Goal: Information Seeking & Learning: Check status

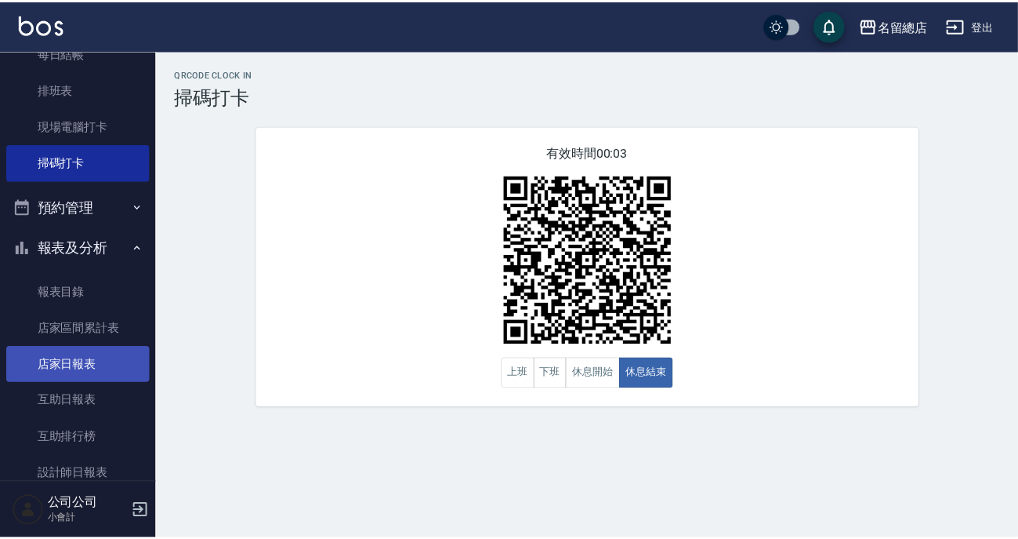
scroll to position [285, 0]
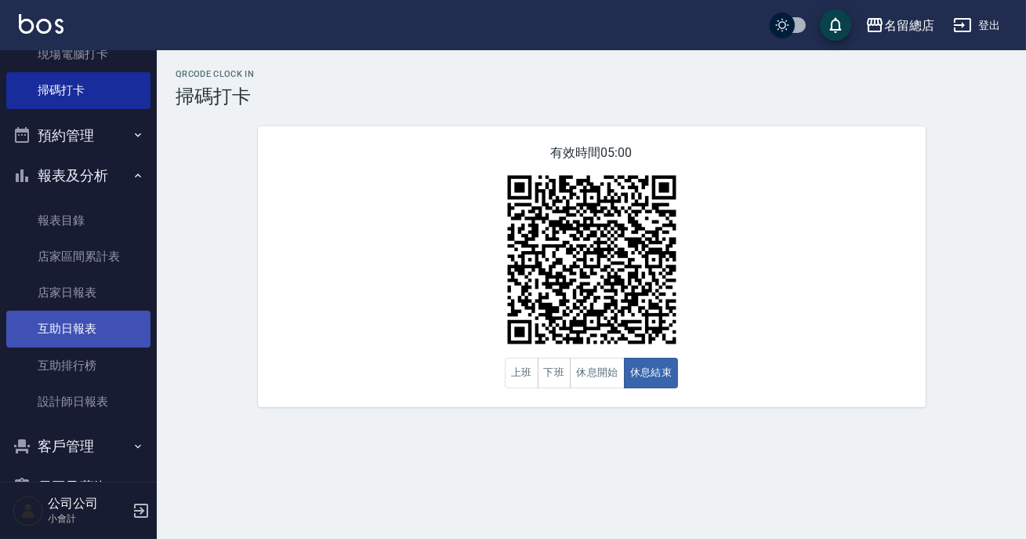
click at [99, 325] on link "互助日報表" at bounding box center [78, 328] width 144 height 36
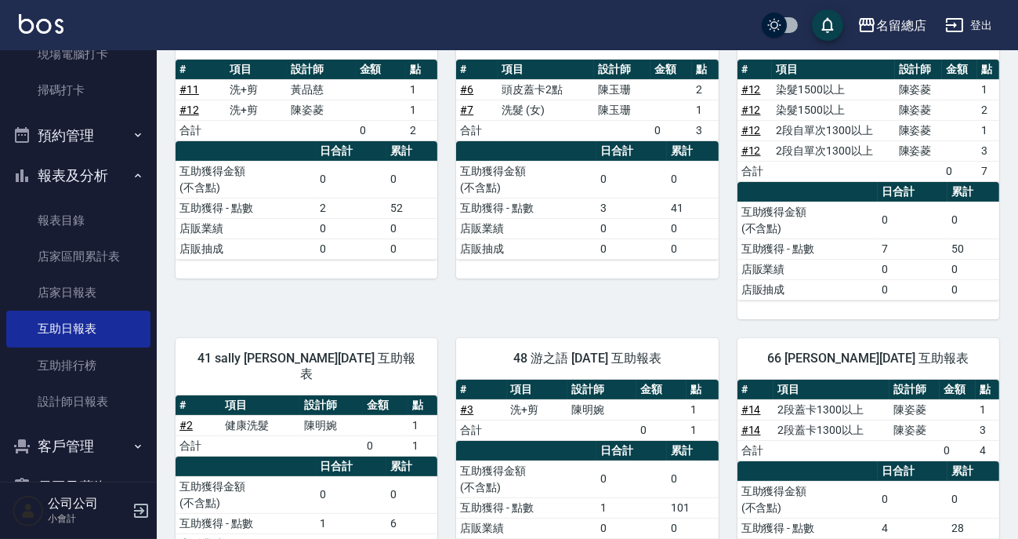
scroll to position [289, 0]
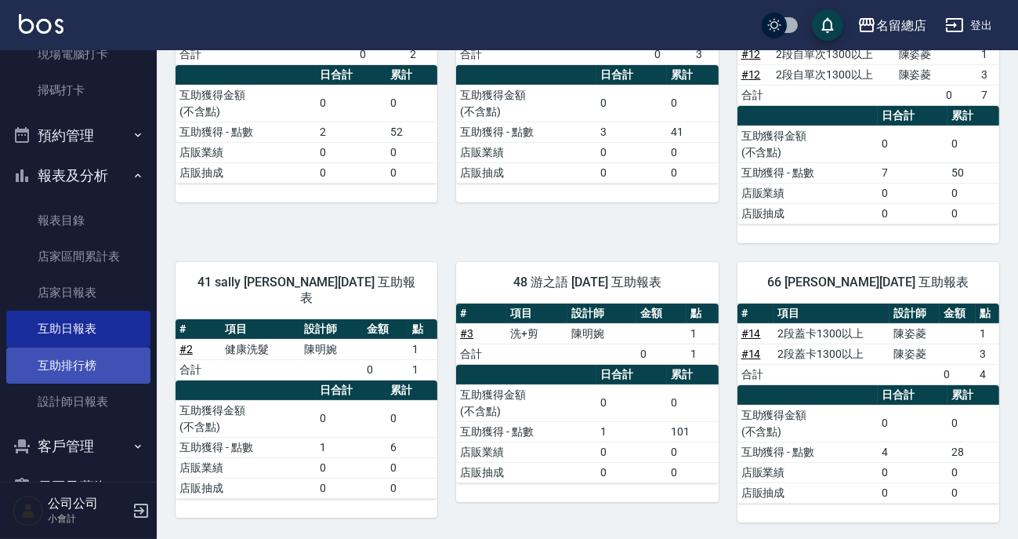
click at [77, 360] on link "互助排行榜" at bounding box center [78, 365] width 144 height 36
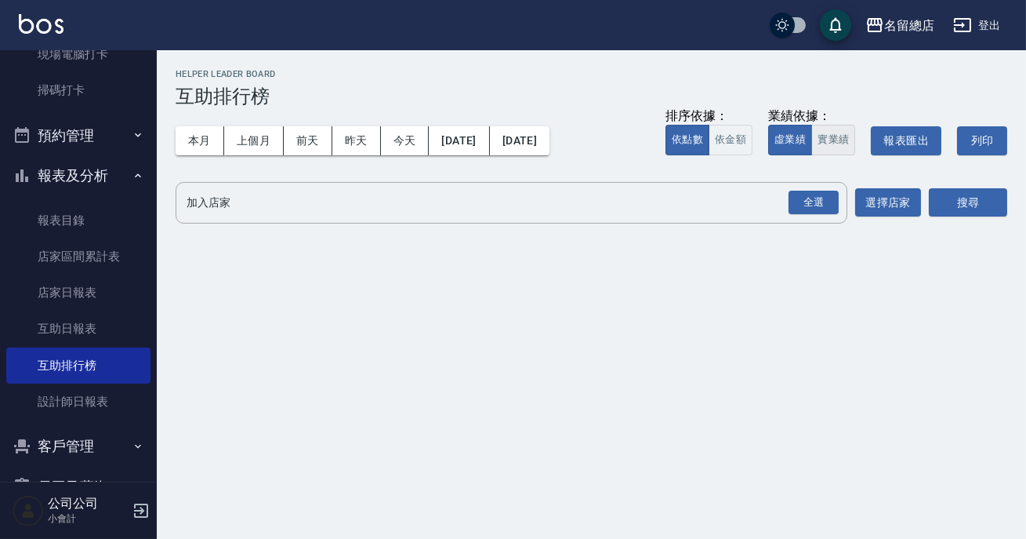
click at [842, 140] on button "實業績" at bounding box center [833, 140] width 44 height 31
click at [824, 205] on div "全選" at bounding box center [814, 202] width 50 height 24
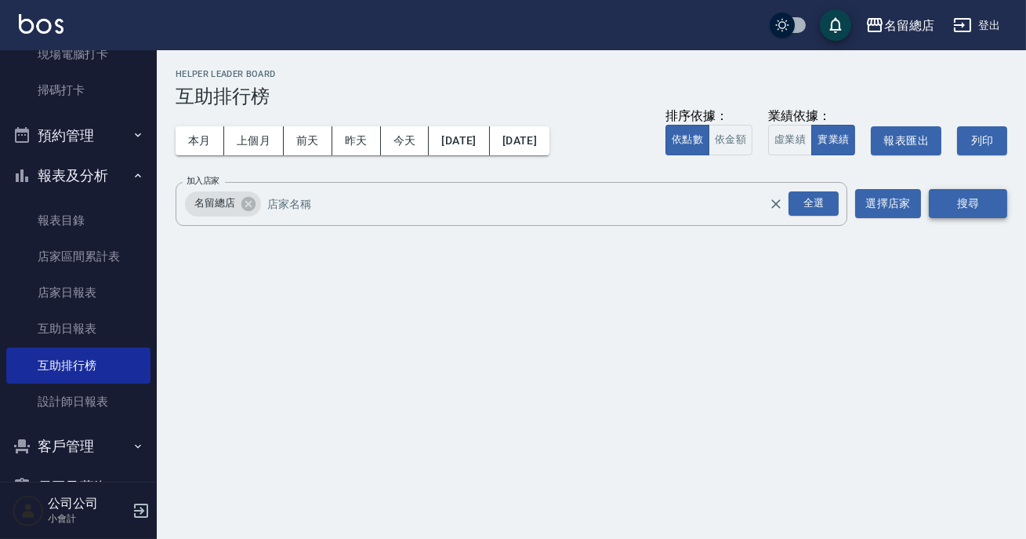
click at [983, 201] on button "搜尋" at bounding box center [968, 203] width 78 height 29
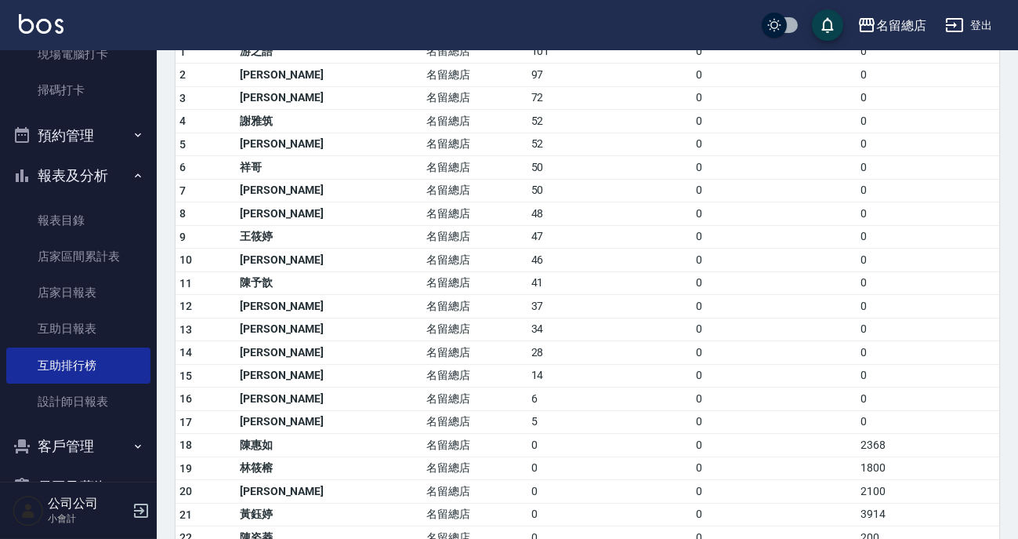
scroll to position [283, 0]
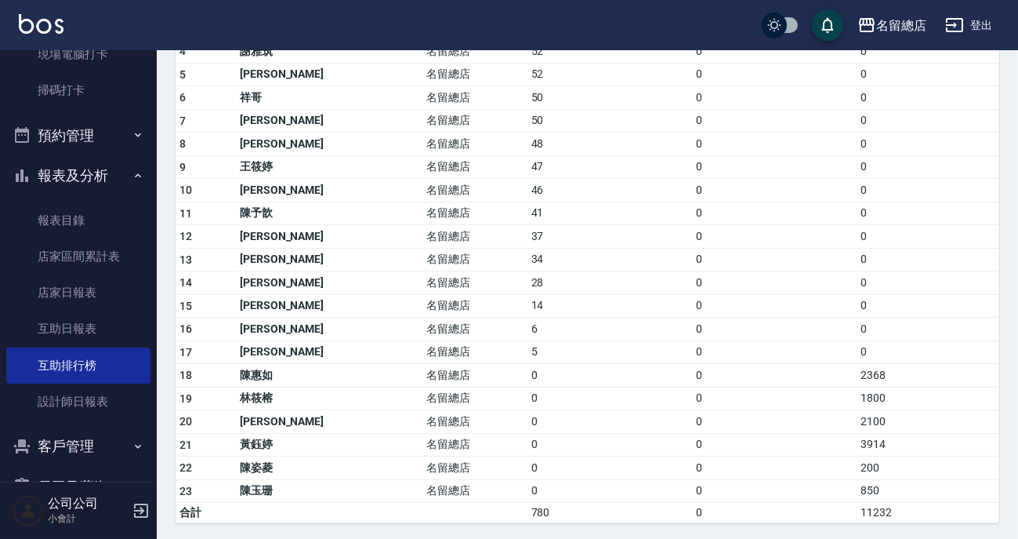
drag, startPoint x: 458, startPoint y: 328, endPoint x: 466, endPoint y: 329, distance: 8.8
click at [466, 329] on tr "16 [PERSON_NAME]留總店 6 0 0" at bounding box center [588, 329] width 824 height 24
drag, startPoint x: 443, startPoint y: 345, endPoint x: 379, endPoint y: 208, distance: 151.5
click at [423, 208] on td "名留總店" at bounding box center [475, 213] width 105 height 24
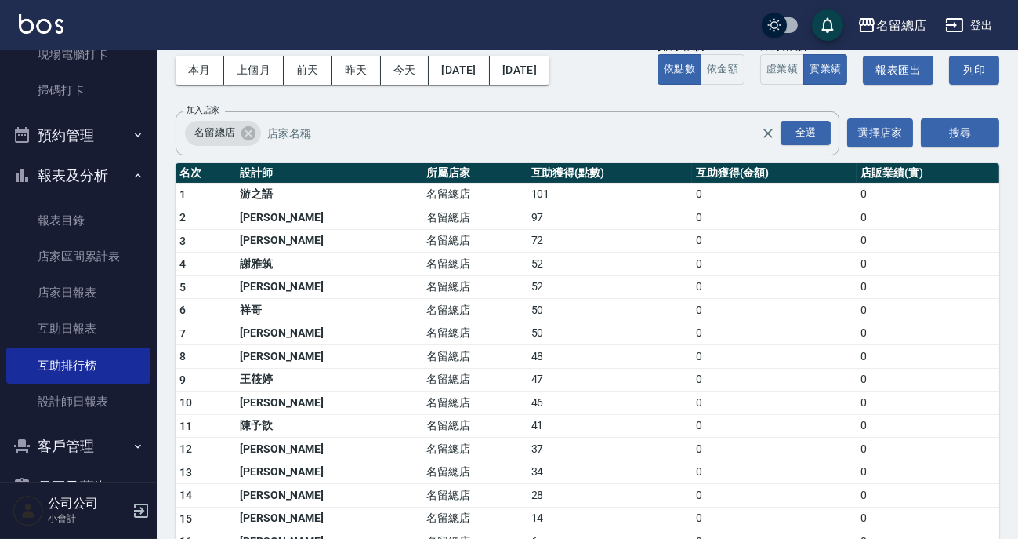
scroll to position [142, 0]
